Goal: Information Seeking & Learning: Find specific fact

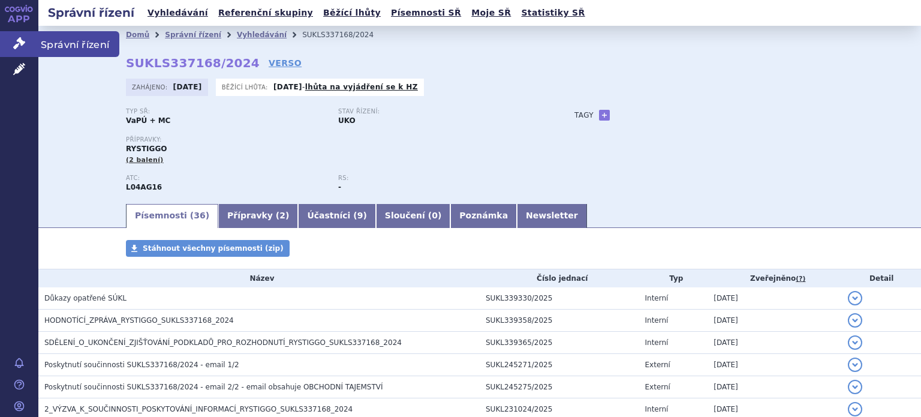
click at [16, 47] on icon at bounding box center [19, 43] width 12 height 12
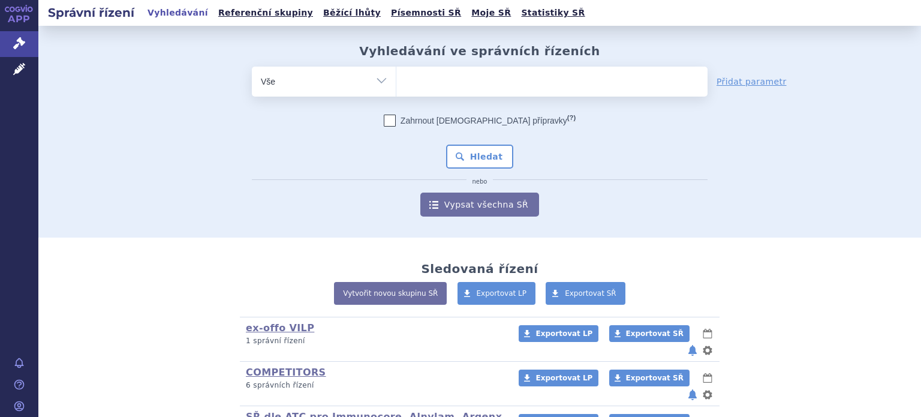
click at [366, 83] on select "Vše Spisová značka Typ SŘ Přípravek/SUKL kód Účastník/Držitel" at bounding box center [324, 80] width 144 height 27
select select "filter-product"
click at [252, 67] on select "Vše Spisová značka Typ SŘ Přípravek/SUKL kód Účastník/Držitel" at bounding box center [324, 80] width 144 height 27
click at [448, 80] on ul at bounding box center [551, 79] width 311 height 25
click at [396, 80] on select at bounding box center [396, 81] width 1 height 30
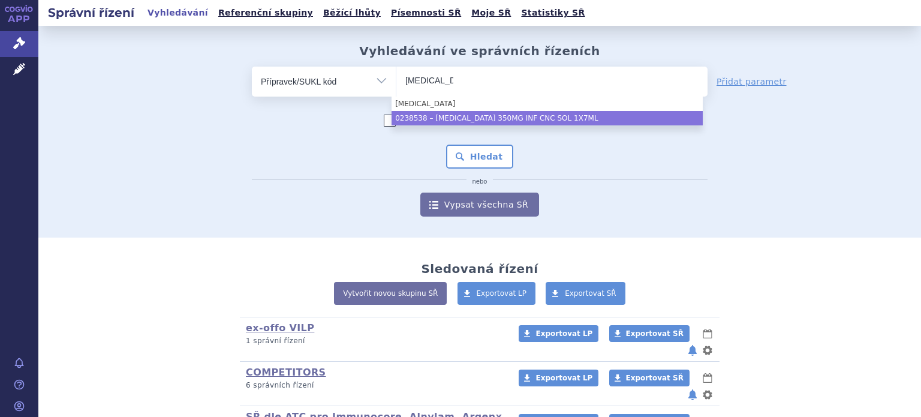
type input "[MEDICAL_DATA]"
select select "dad28cca-2643-4135-b5c6-39c75f975185"
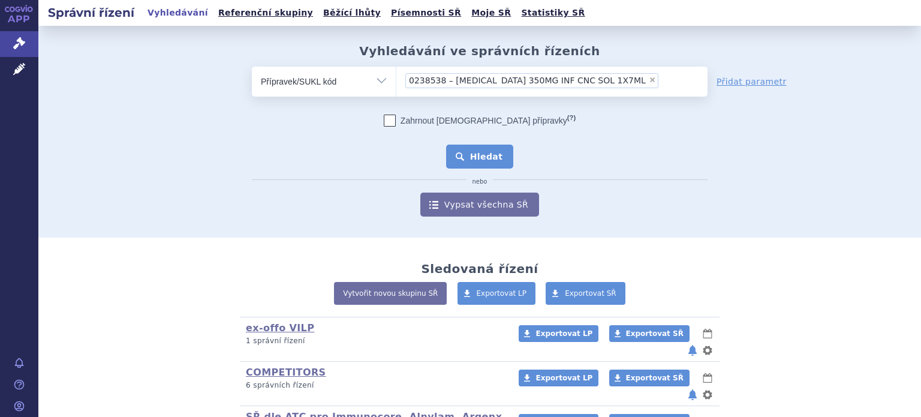
click at [468, 155] on button "Hledat" at bounding box center [480, 156] width 68 height 24
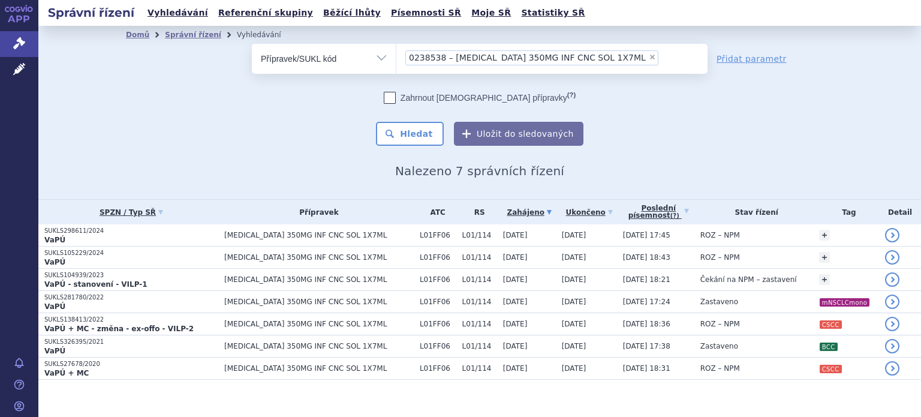
click at [798, 121] on div "odstranit Vše Spisová značka Typ SŘ" at bounding box center [479, 95] width 707 height 102
click at [848, 113] on div "Domů Správní řízení Vyhledávání Vyhledávání ve správních řízeních odstranit Vše…" at bounding box center [479, 111] width 755 height 134
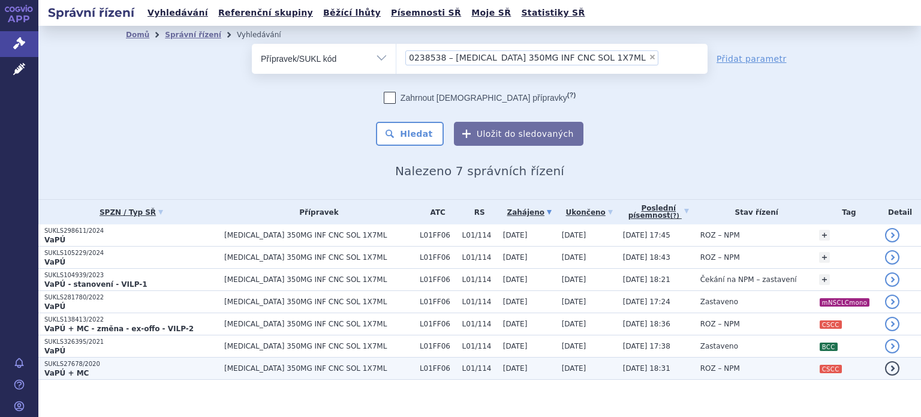
click at [134, 366] on p "SUKLS27678/2020" at bounding box center [131, 364] width 174 height 8
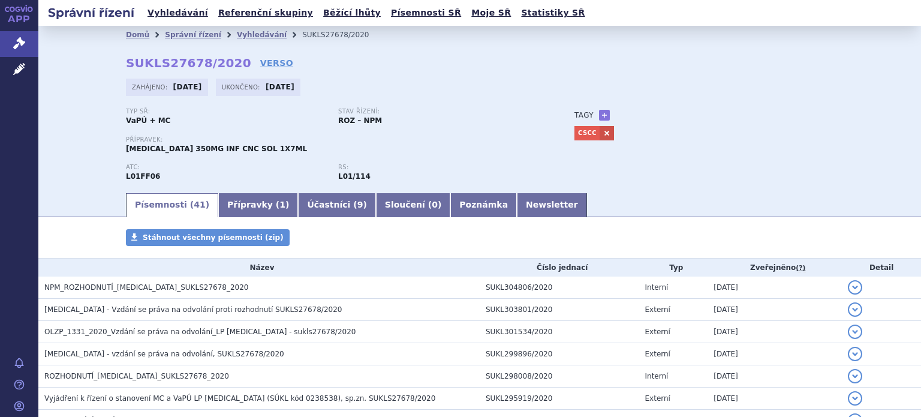
scroll to position [837, 0]
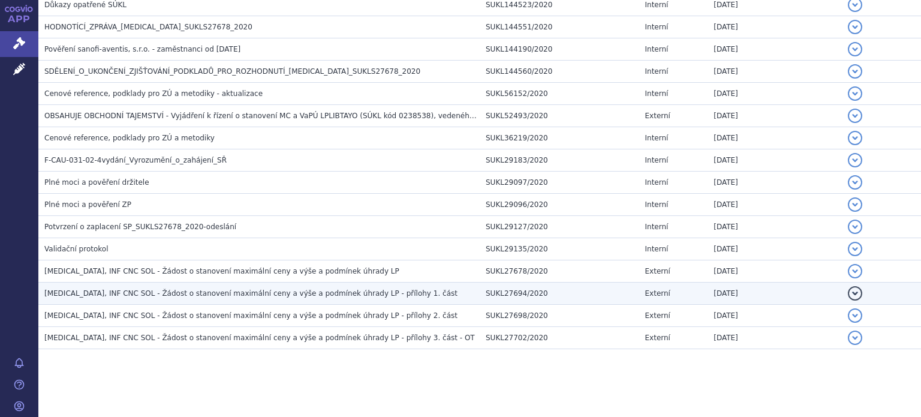
click at [343, 289] on span "LIBTAYO, INF CNC SOL - Žádost o stanovení maximální ceny a výše a podmínek úhra…" at bounding box center [250, 293] width 413 height 8
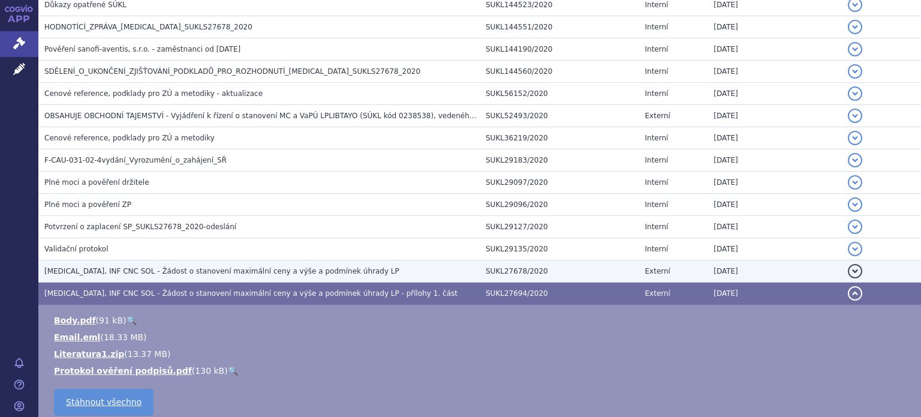
click at [315, 268] on span "LIBTAYO, INF CNC SOL - Žádost o stanovení maximální ceny a výše a podmínek úhra…" at bounding box center [221, 271] width 355 height 8
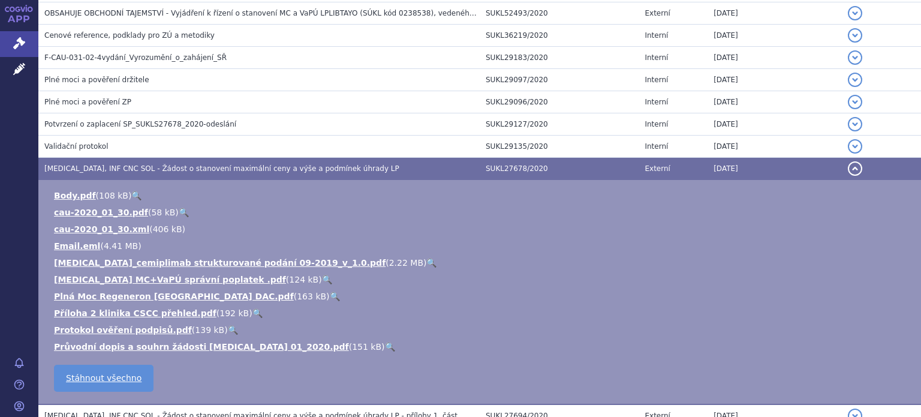
scroll to position [943, 0]
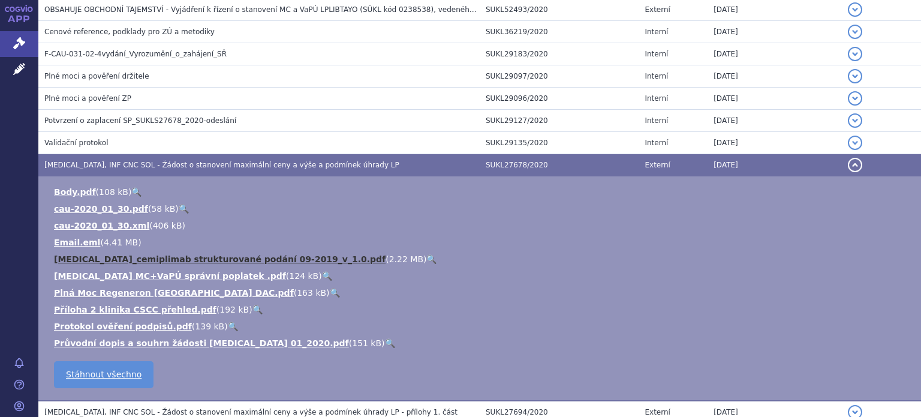
click at [141, 255] on link "LIBTAYO_cemiplimab strukturované podání 09-2019_v_1.0.pdf" at bounding box center [219, 259] width 331 height 10
click at [245, 254] on link "LIBTAYO_cemiplimab strukturované podání 09-2019_v_1.0.pdf" at bounding box center [219, 259] width 331 height 10
